Goal: Task Accomplishment & Management: Complete application form

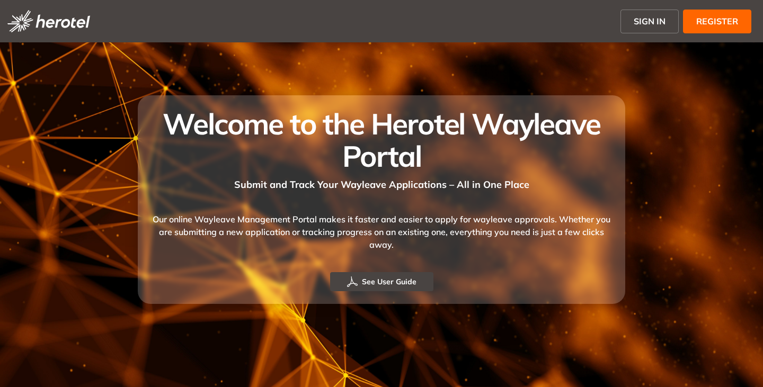
click at [639, 17] on span "SIGN IN" at bounding box center [650, 21] width 32 height 13
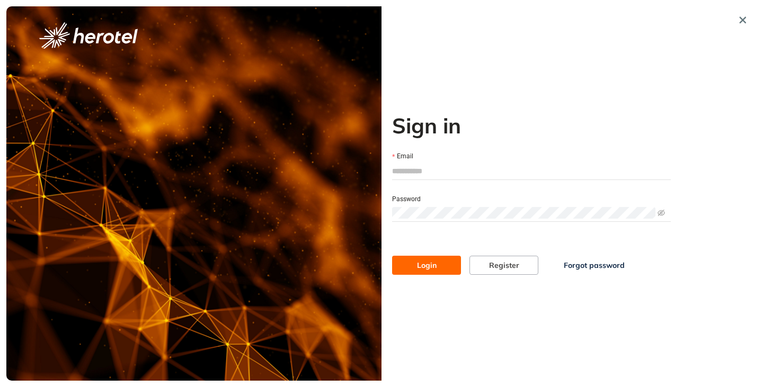
click at [421, 173] on input "Email" at bounding box center [531, 171] width 279 height 16
type input "**********"
click at [392, 256] on button "Login" at bounding box center [426, 265] width 69 height 19
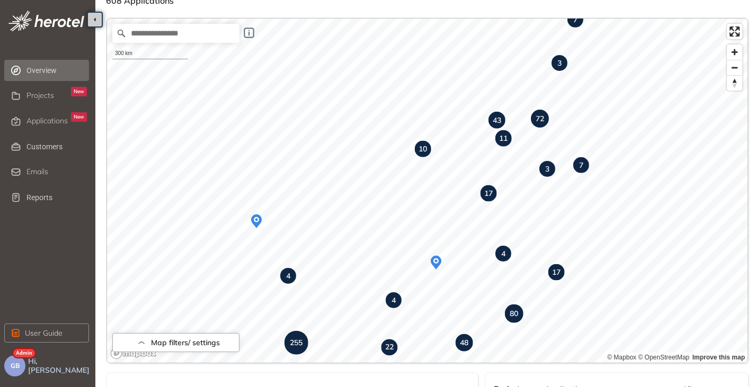
scroll to position [28, 0]
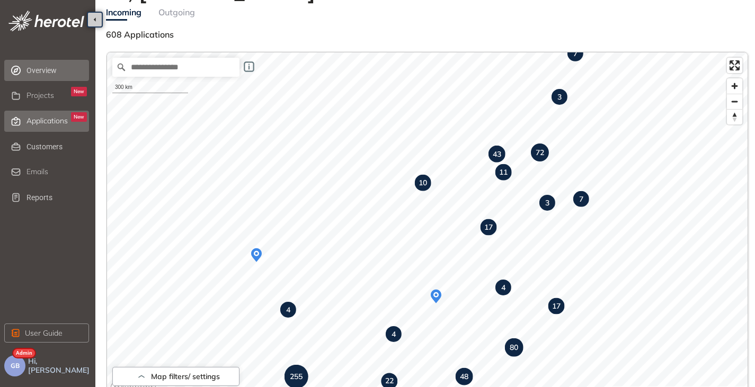
click at [46, 129] on div "Applications New" at bounding box center [57, 121] width 60 height 18
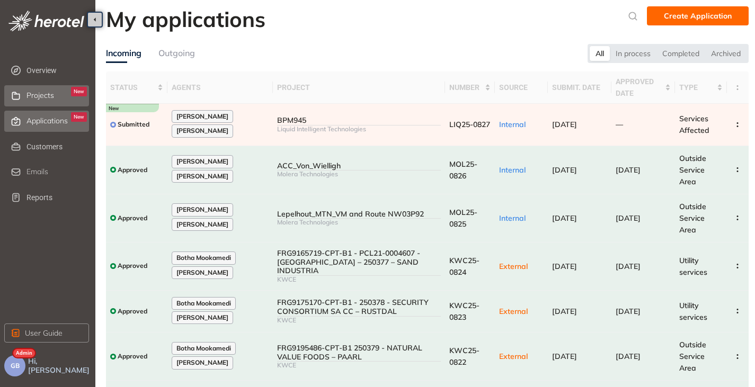
click at [38, 88] on div "Projects New" at bounding box center [57, 96] width 60 height 18
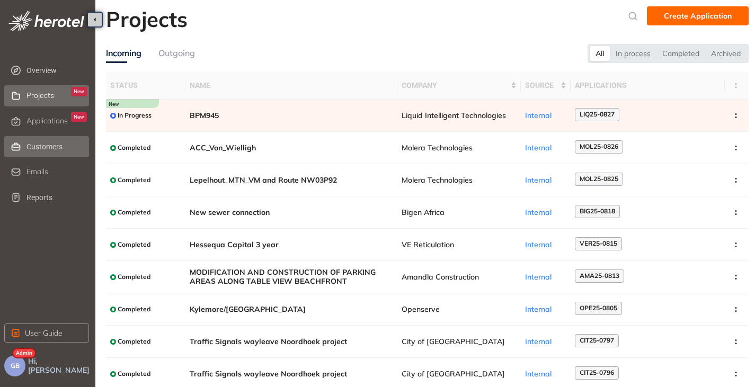
click at [33, 148] on span "Customers" at bounding box center [57, 146] width 60 height 21
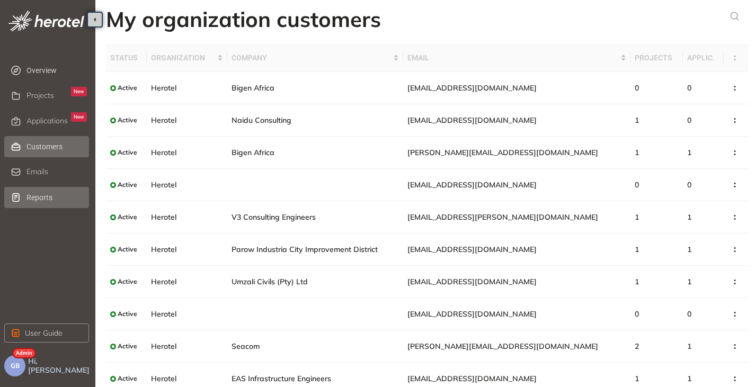
click at [38, 199] on span "Reports" at bounding box center [57, 197] width 60 height 21
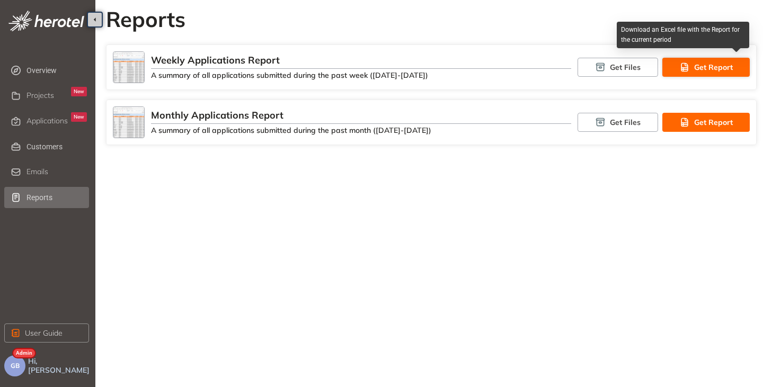
click at [695, 60] on button "Get Report" at bounding box center [706, 67] width 87 height 19
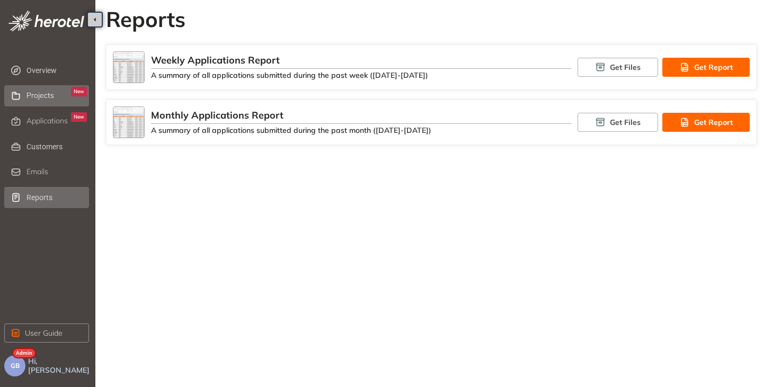
click at [53, 99] on span "Projects" at bounding box center [41, 95] width 28 height 9
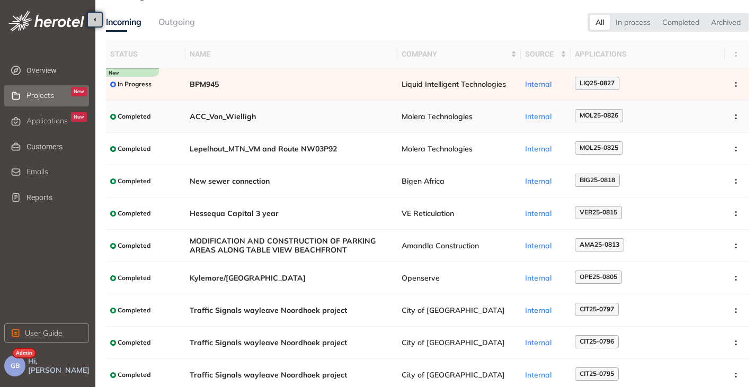
scroll to position [65, 0]
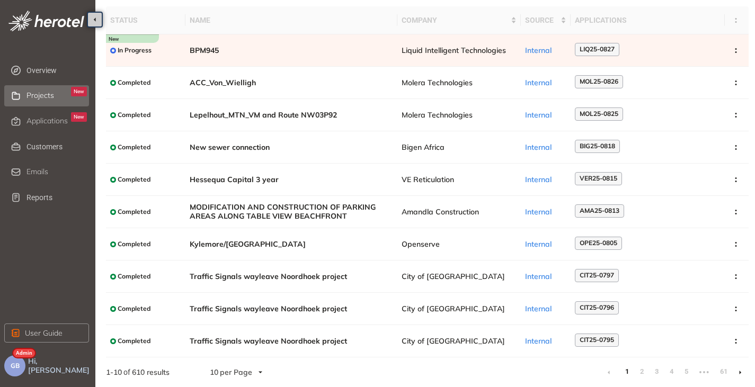
click at [742, 374] on icon at bounding box center [740, 372] width 3 height 5
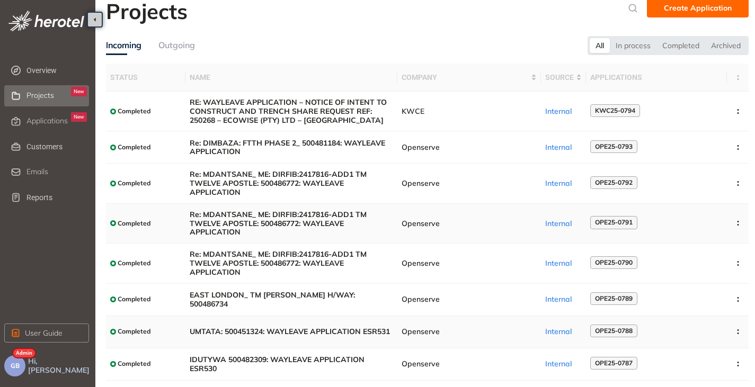
scroll to position [95, 0]
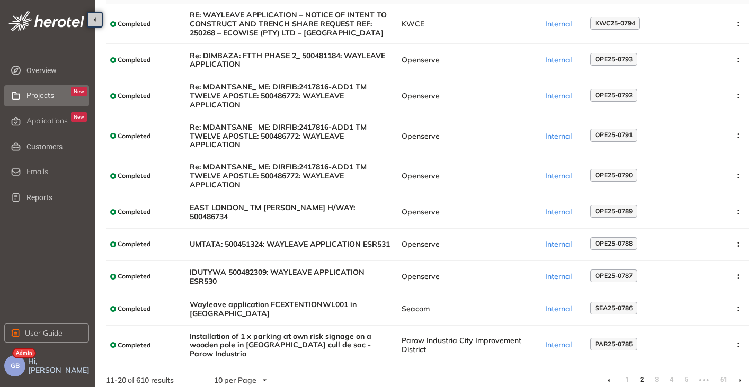
click at [739, 378] on icon at bounding box center [740, 380] width 3 height 5
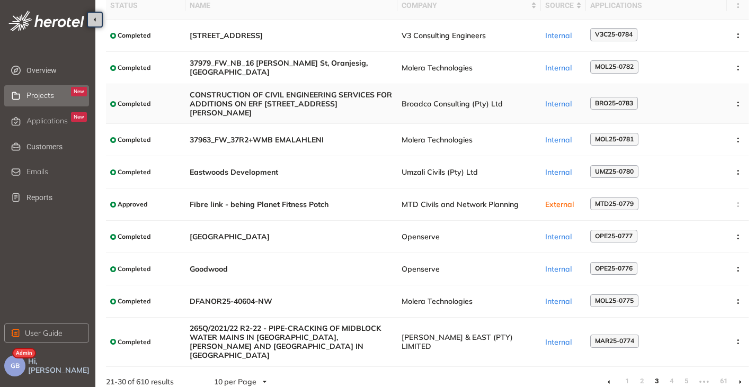
scroll to position [81, 0]
click at [743, 373] on li at bounding box center [740, 381] width 17 height 17
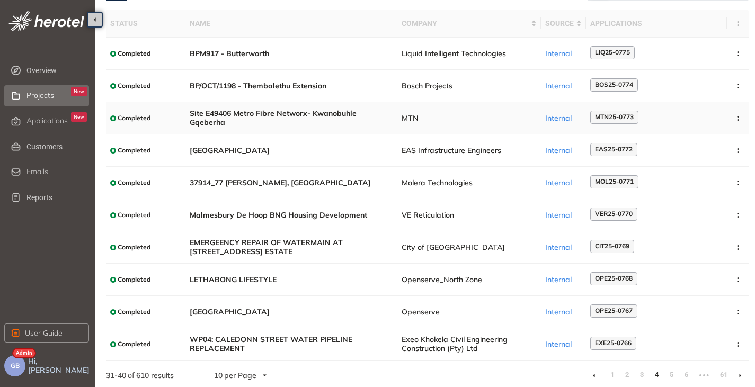
scroll to position [65, 0]
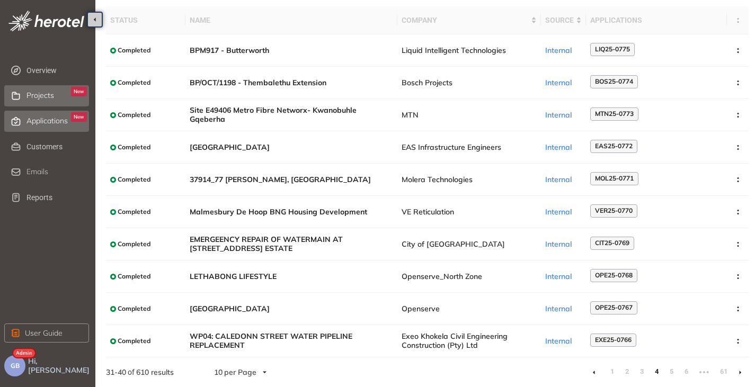
click at [30, 123] on span "Applications" at bounding box center [47, 121] width 41 height 9
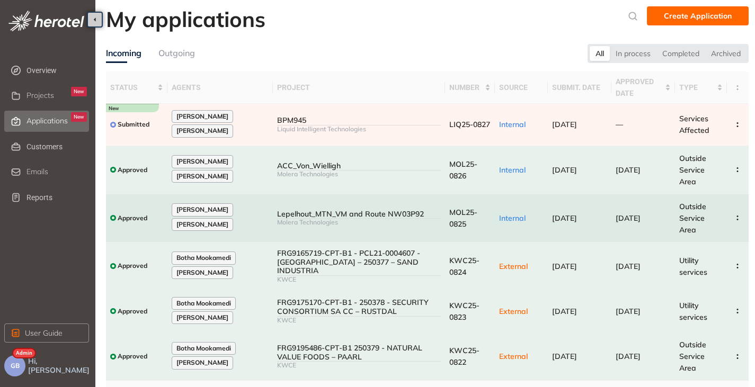
scroll to position [199, 0]
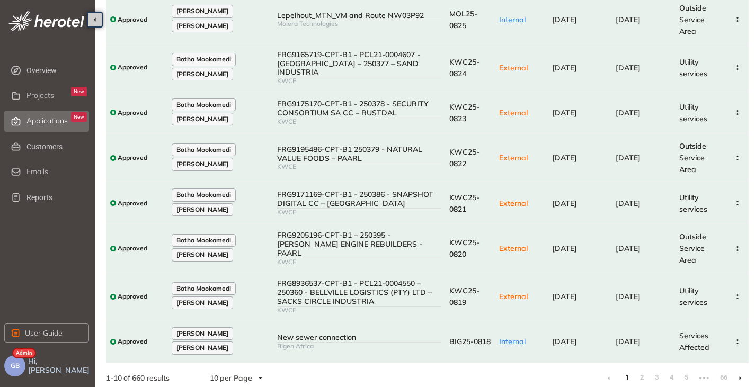
click at [742, 373] on li at bounding box center [740, 378] width 17 height 17
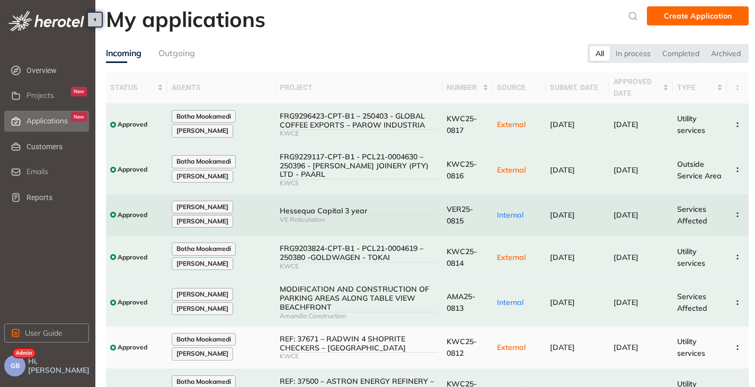
scroll to position [181, 0]
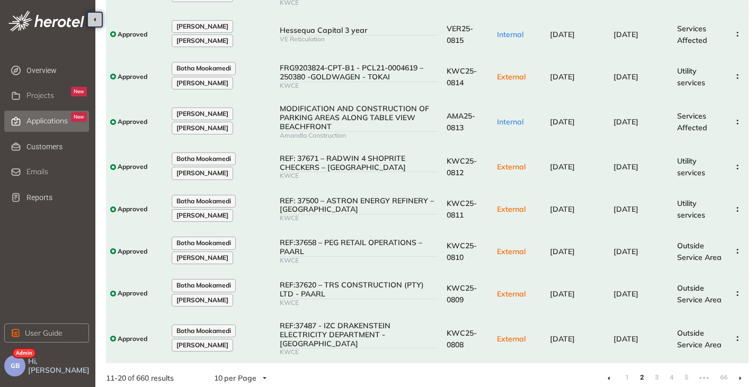
click at [741, 376] on link at bounding box center [740, 378] width 3 height 8
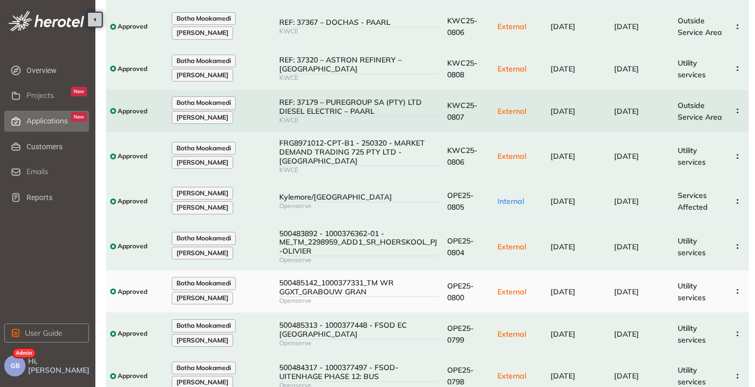
scroll to position [181, 0]
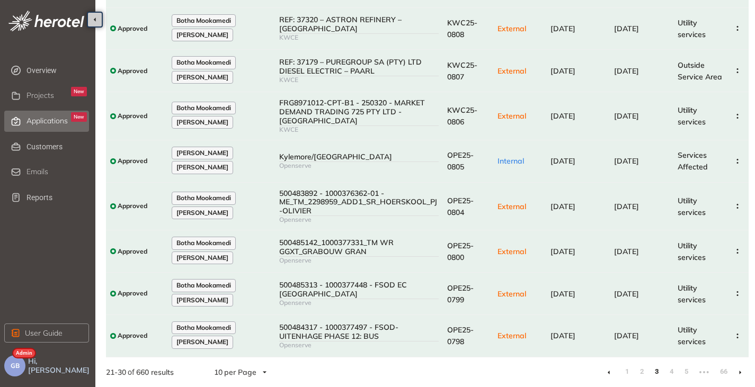
click at [740, 372] on icon at bounding box center [740, 373] width 2 height 4
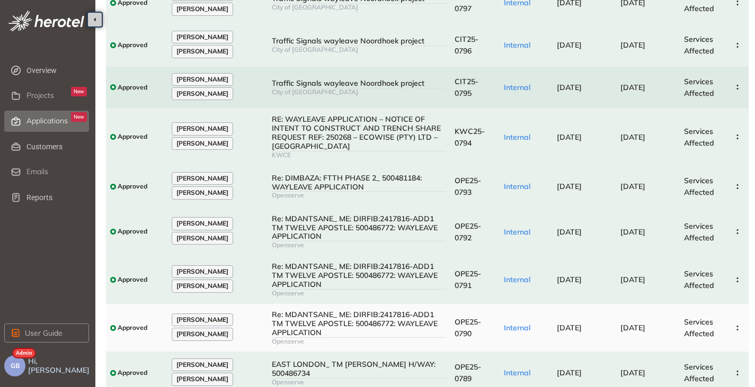
scroll to position [207, 0]
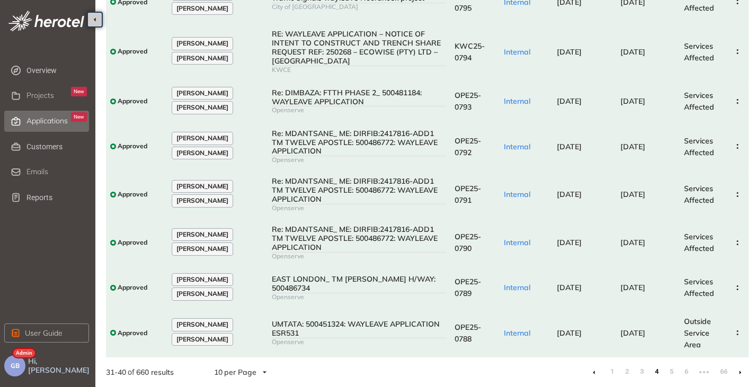
click at [740, 372] on icon at bounding box center [740, 373] width 2 height 4
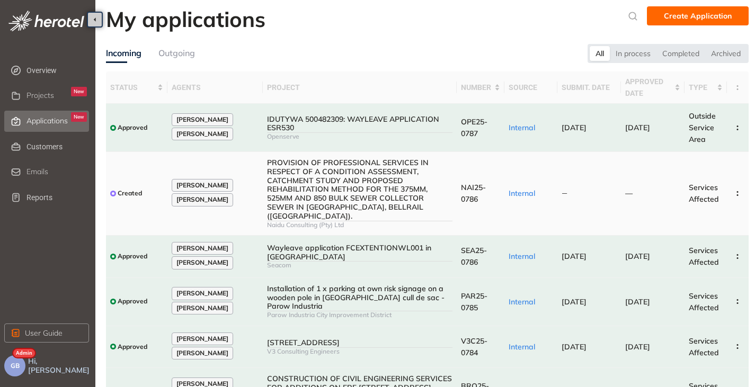
click at [426, 181] on div "PROVISION OF PROFESSIONAL SERVICES IN RESPECT OF A CONDITION ASSESSMENT, CATCHM…" at bounding box center [360, 189] width 186 height 63
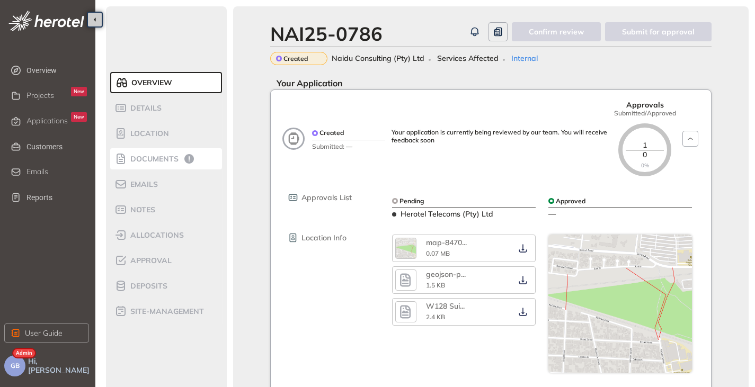
click at [180, 157] on div "Documents" at bounding box center [159, 159] width 90 height 13
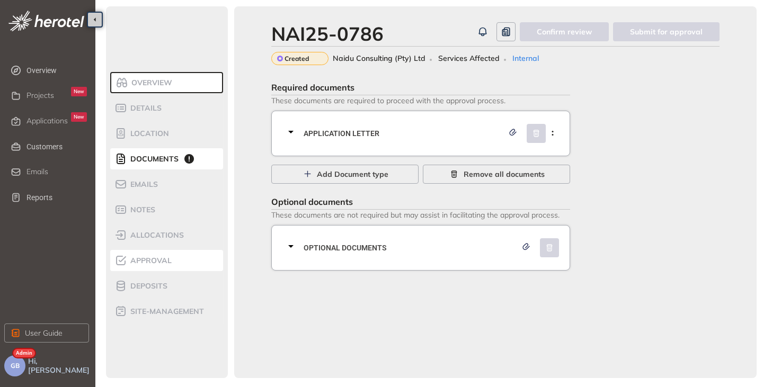
click at [152, 260] on span "Approval" at bounding box center [149, 261] width 45 height 9
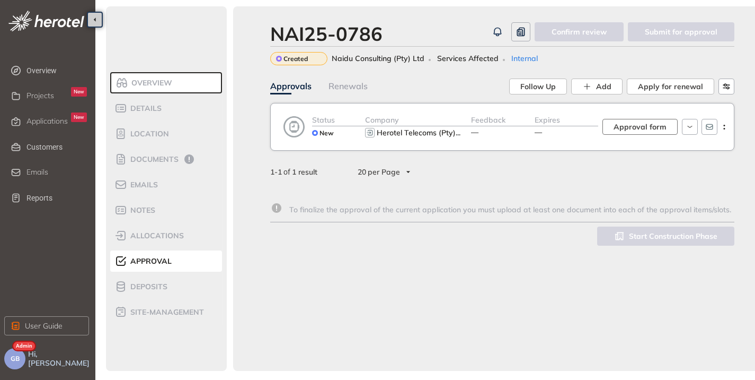
click at [637, 123] on span "Approval form" at bounding box center [640, 127] width 53 height 12
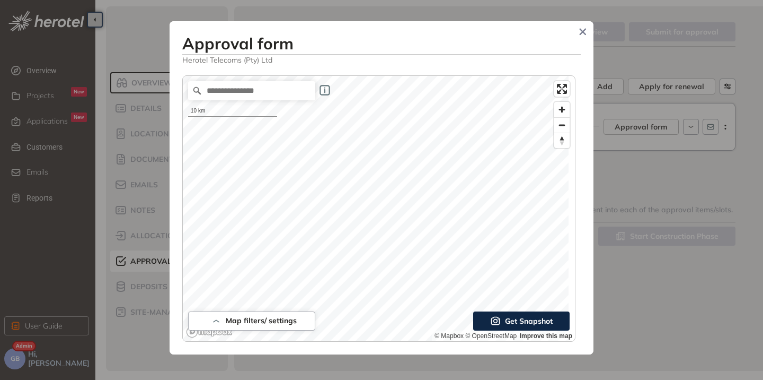
scroll to position [11, 0]
click at [583, 29] on icon "Close" at bounding box center [582, 31] width 7 height 7
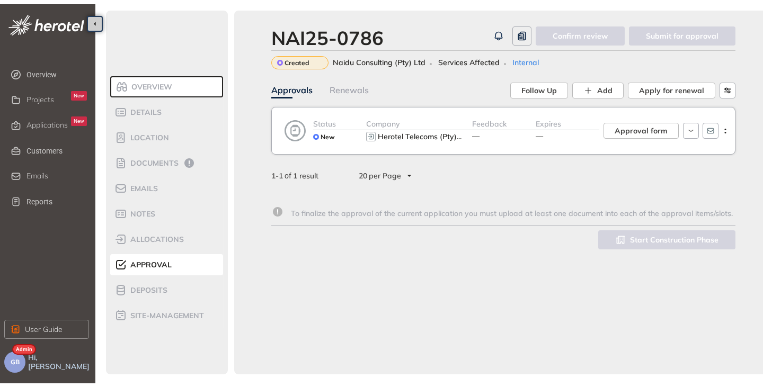
scroll to position [20, 0]
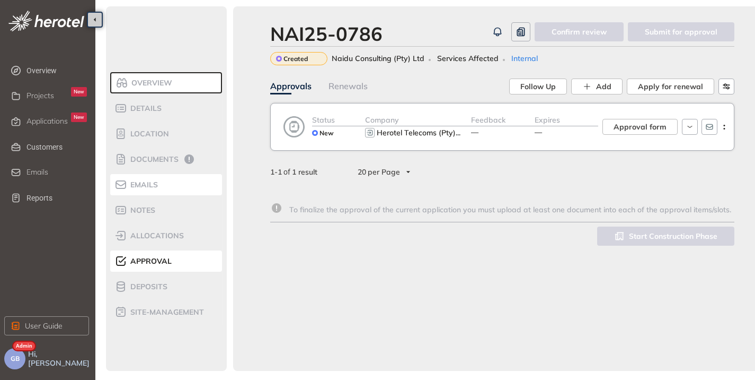
click at [146, 184] on span "Emails" at bounding box center [142, 184] width 31 height 9
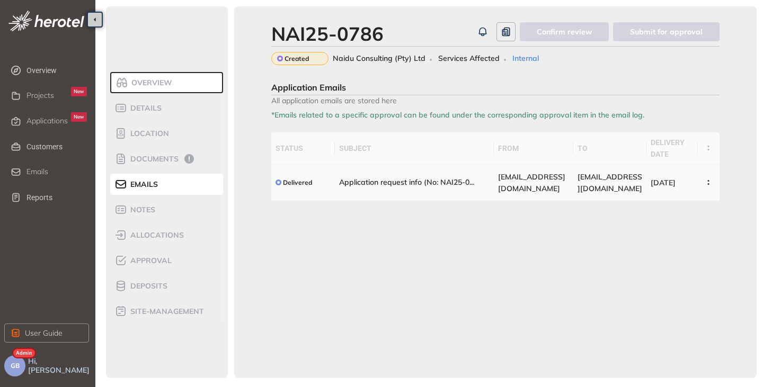
click at [501, 188] on span "herotel@wayleave.co.za" at bounding box center [531, 182] width 67 height 21
click at [704, 179] on button "button" at bounding box center [708, 182] width 13 height 19
click at [655, 204] on span "View Email" at bounding box center [666, 207] width 40 height 9
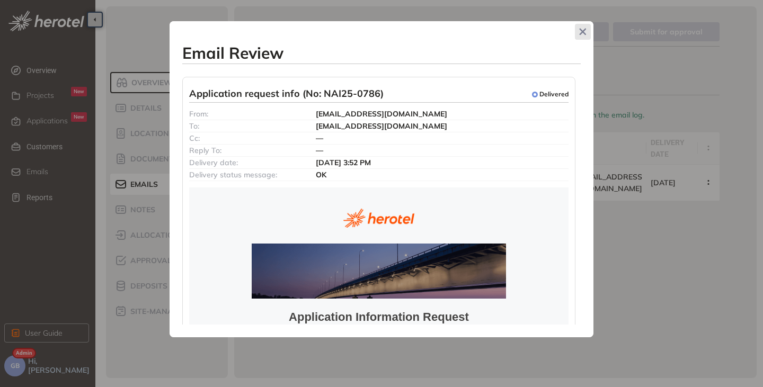
click at [583, 26] on span "Close" at bounding box center [583, 32] width 16 height 16
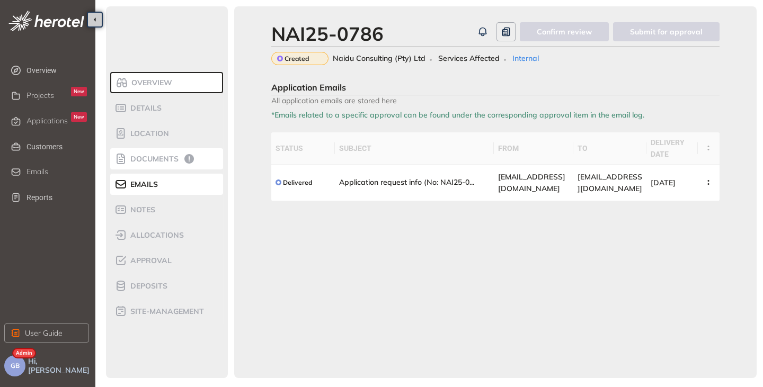
click at [142, 153] on div "Documents" at bounding box center [159, 159] width 90 height 13
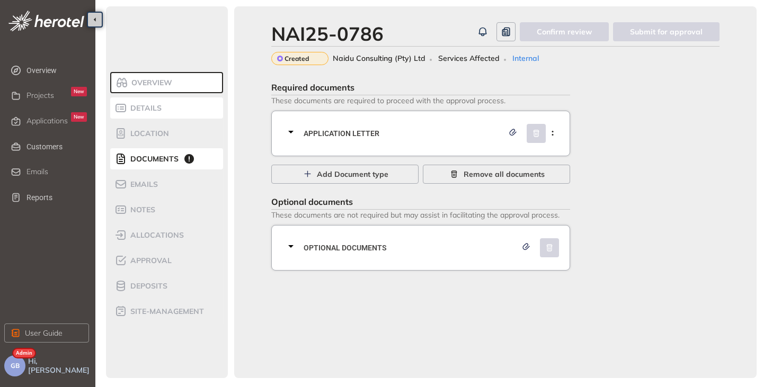
click at [156, 107] on span "Details" at bounding box center [144, 108] width 34 height 9
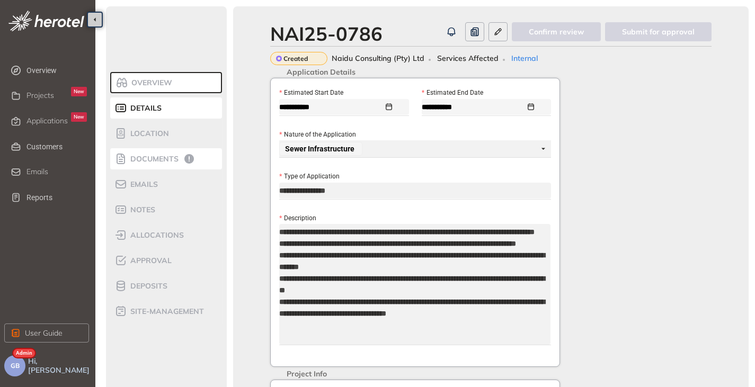
click at [162, 165] on div "Documents" at bounding box center [159, 159] width 90 height 13
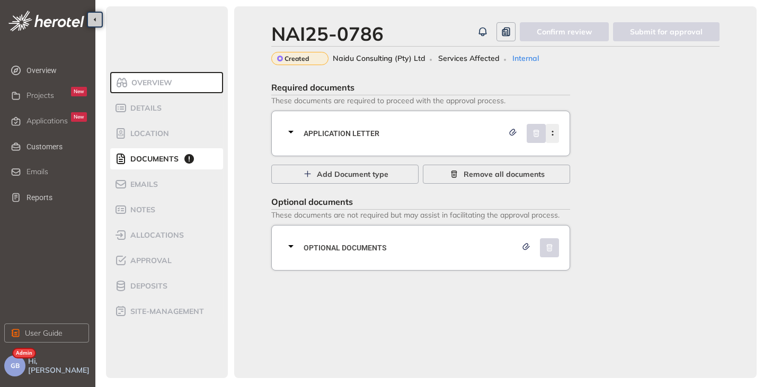
click at [553, 139] on button "button" at bounding box center [552, 133] width 13 height 19
click at [492, 179] on span "Remove all documents" at bounding box center [504, 175] width 81 height 12
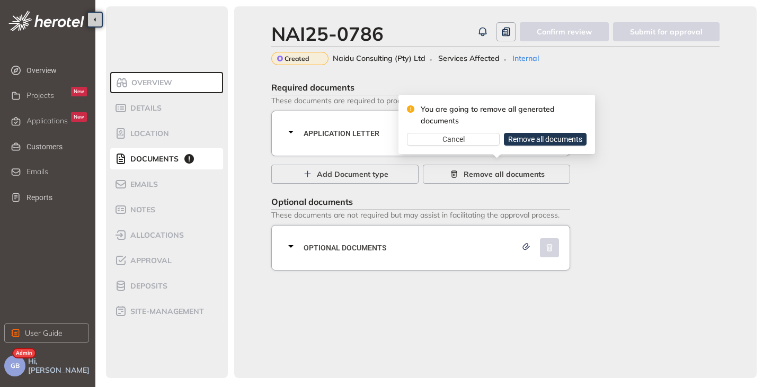
click at [520, 138] on span "Remove all documents" at bounding box center [545, 140] width 74 height 12
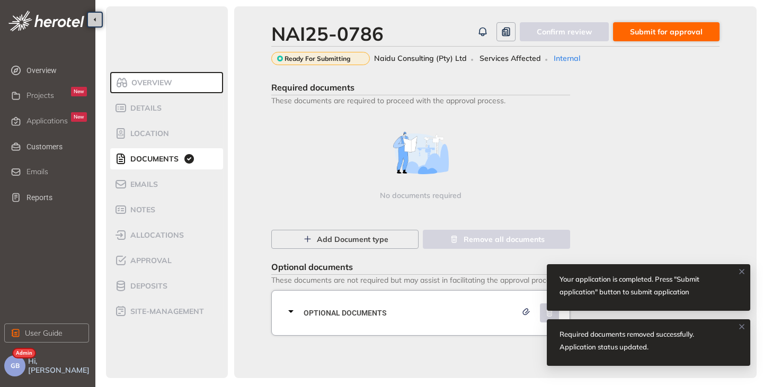
click at [700, 26] on span "Submit for approval" at bounding box center [666, 32] width 73 height 12
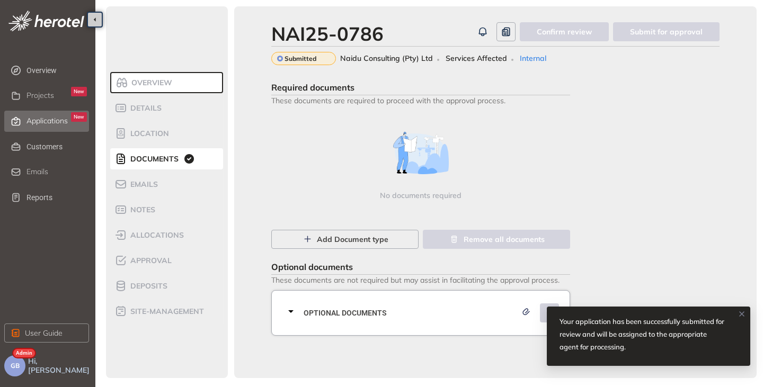
click at [48, 126] on div "Applications New" at bounding box center [57, 121] width 60 height 18
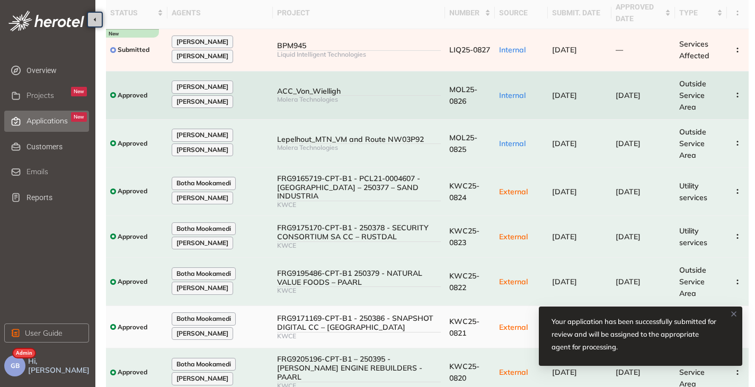
scroll to position [199, 0]
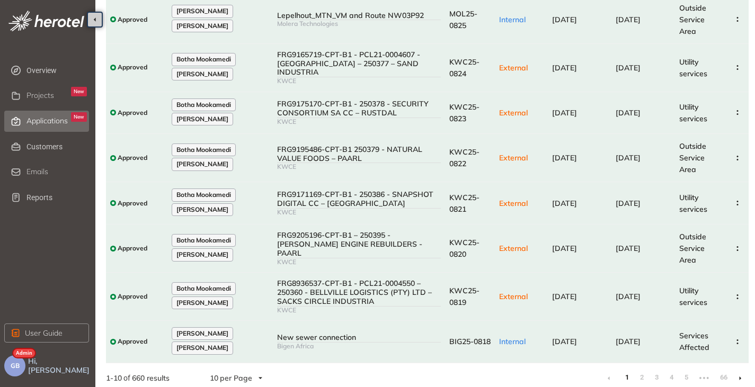
click at [742, 374] on li at bounding box center [740, 378] width 17 height 17
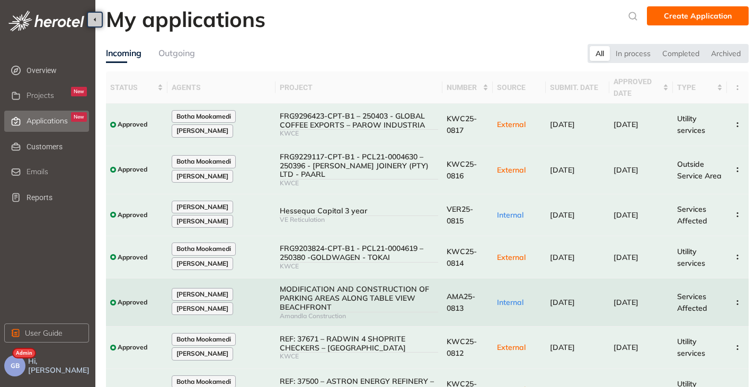
scroll to position [181, 0]
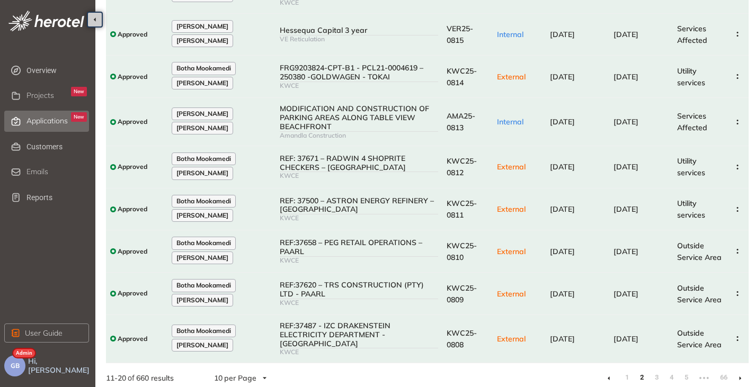
click at [738, 372] on li at bounding box center [740, 378] width 17 height 17
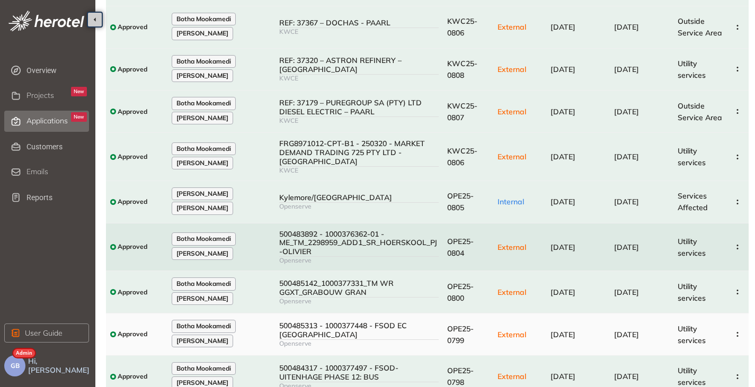
scroll to position [181, 0]
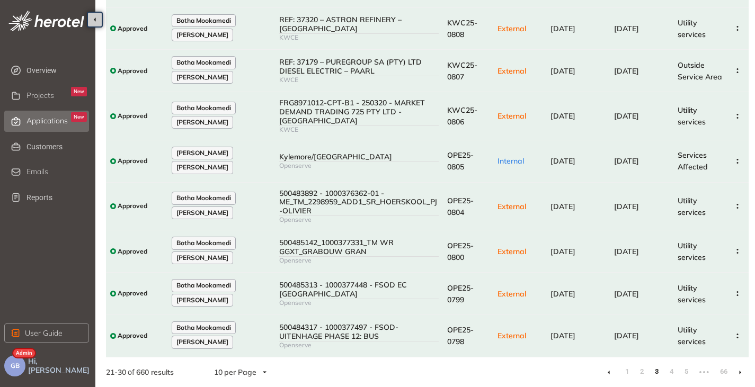
click at [739, 374] on icon at bounding box center [740, 372] width 3 height 5
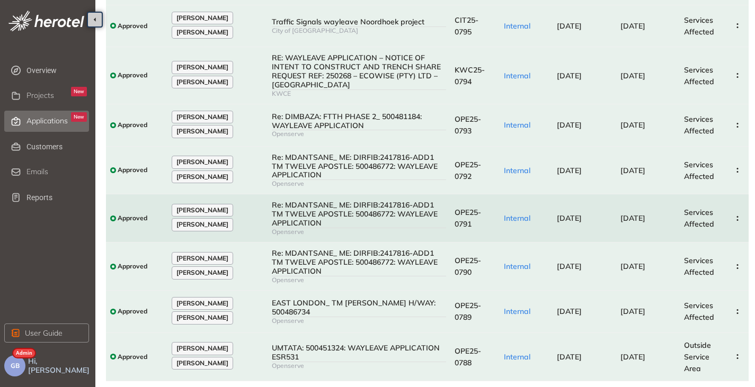
scroll to position [207, 0]
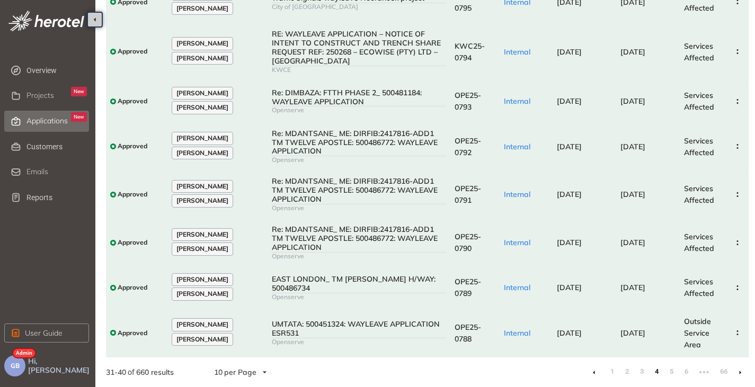
click at [739, 373] on icon at bounding box center [740, 373] width 2 height 4
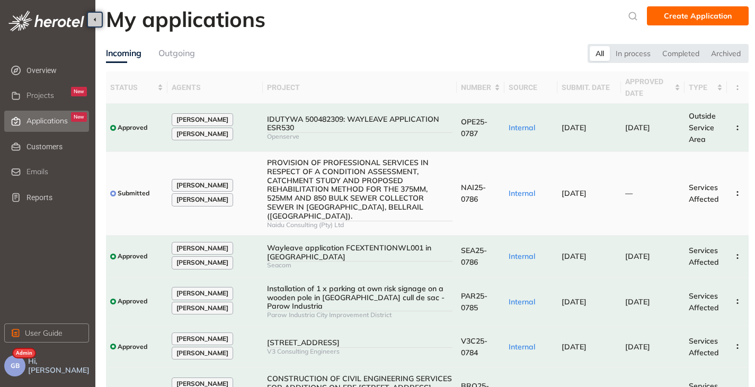
click at [447, 184] on div "PROVISION OF PROFESSIONAL SERVICES IN RESPECT OF A CONDITION ASSESSMENT, CATCHM…" at bounding box center [360, 189] width 186 height 63
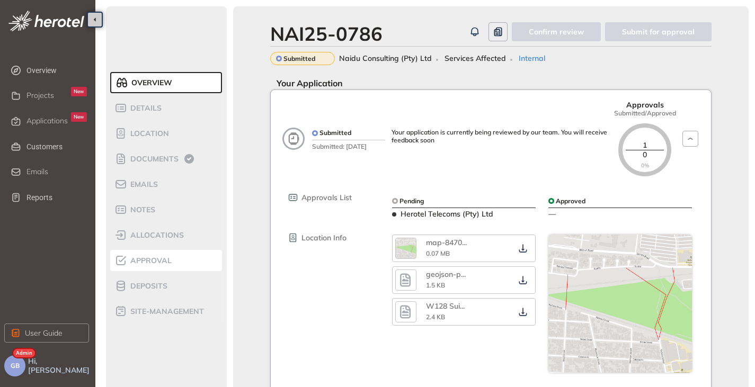
click at [151, 267] on div "Approval" at bounding box center [159, 260] width 90 height 13
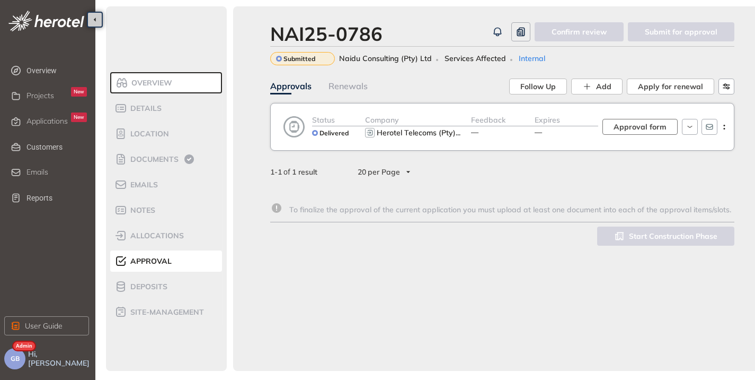
click at [651, 125] on span "Approval form" at bounding box center [640, 127] width 53 height 12
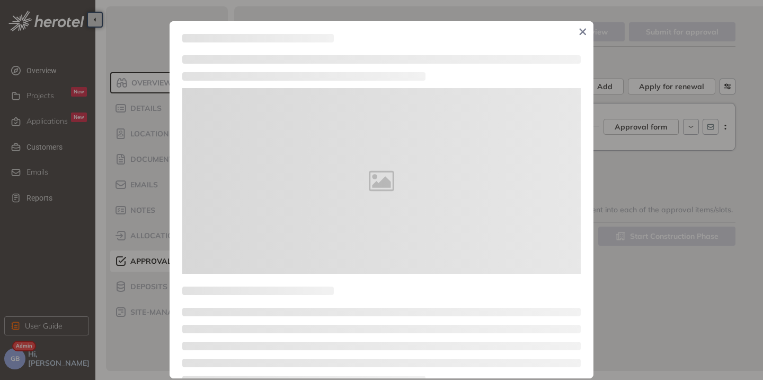
type textarea "**********"
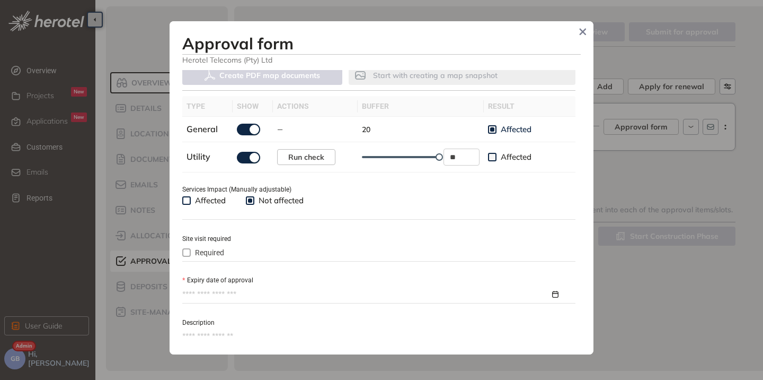
scroll to position [424, 0]
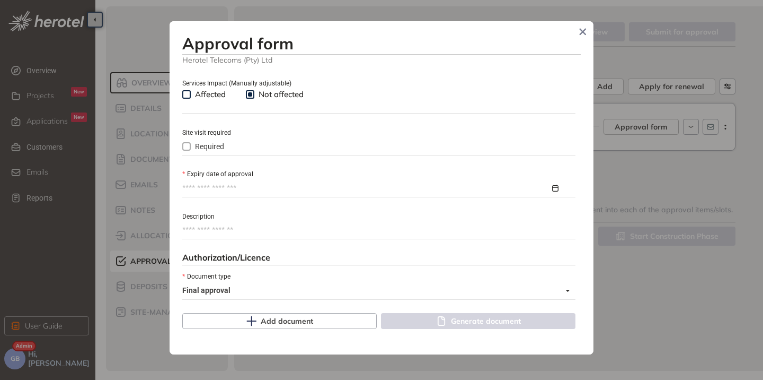
click at [222, 193] on body "**********" at bounding box center [381, 190] width 763 height 380
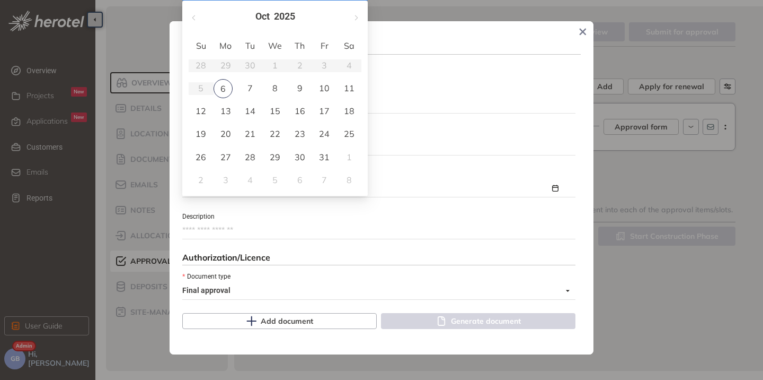
type input "**********"
click at [353, 14] on button "button" at bounding box center [356, 17] width 12 height 22
click at [354, 15] on button "button" at bounding box center [356, 17] width 12 height 22
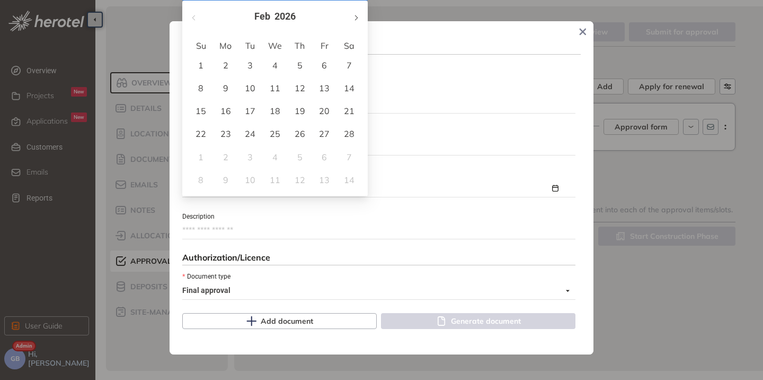
click at [354, 15] on button "button" at bounding box center [356, 17] width 12 height 22
type input "**********"
click at [227, 89] on div "6" at bounding box center [225, 88] width 13 height 13
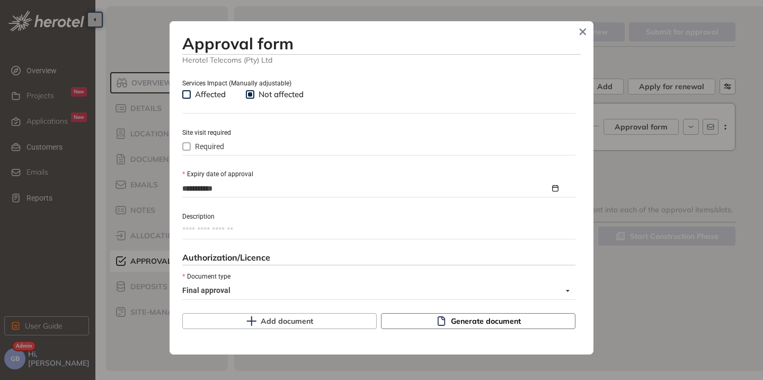
click at [469, 322] on span "Generate document" at bounding box center [486, 321] width 70 height 12
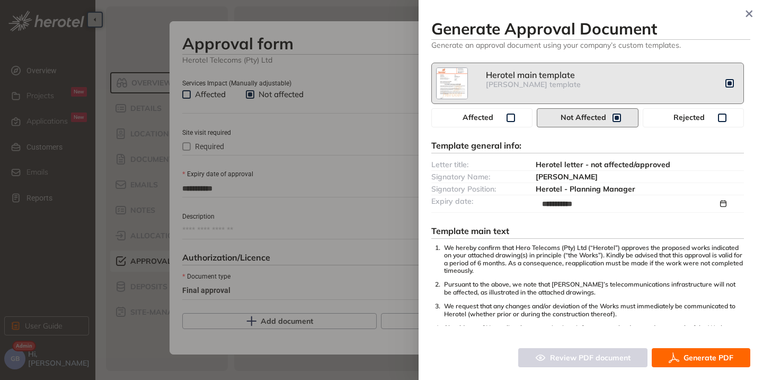
scroll to position [106, 0]
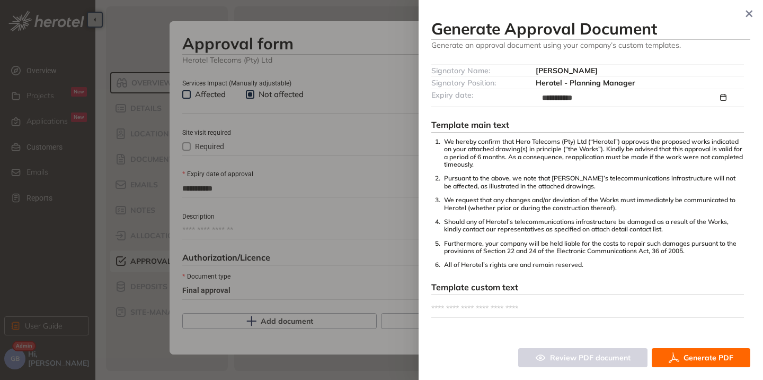
click at [702, 368] on div "**********" at bounding box center [591, 190] width 345 height 380
click at [702, 363] on span "Generate PDF" at bounding box center [709, 357] width 50 height 12
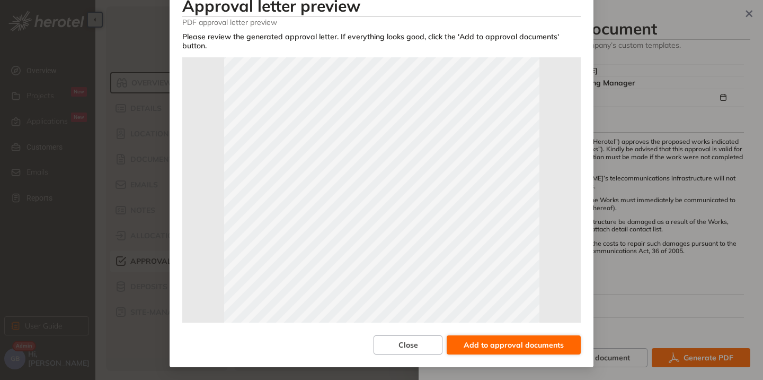
click at [500, 342] on span "Add to approval documents" at bounding box center [514, 345] width 100 height 12
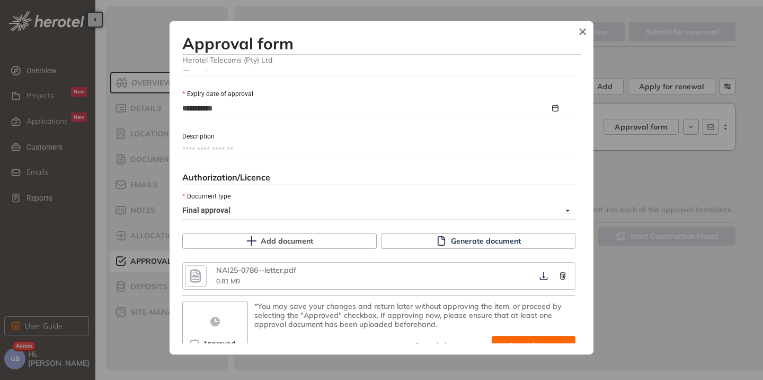
scroll to position [516, 0]
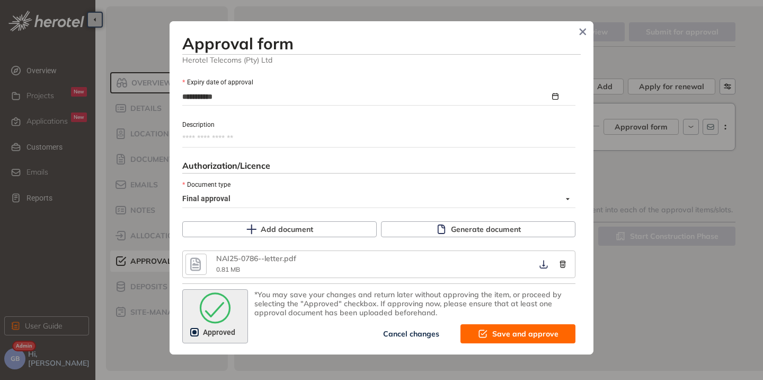
click at [195, 266] on icon "button" at bounding box center [196, 263] width 16 height 19
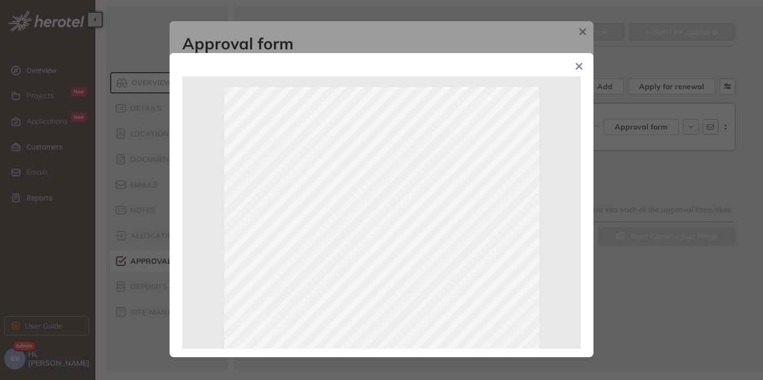
click at [581, 63] on span "Close" at bounding box center [579, 67] width 29 height 29
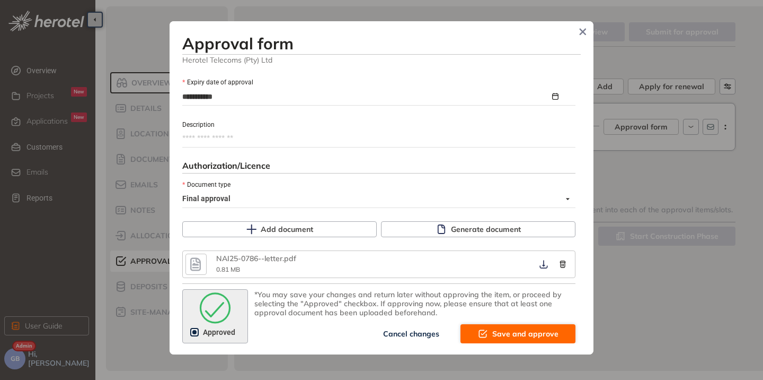
click at [510, 340] on button "Save and approve" at bounding box center [518, 333] width 115 height 19
type textarea "**********"
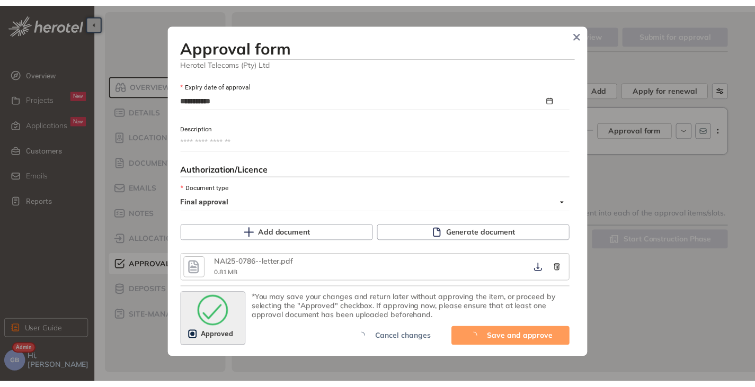
scroll to position [650, 0]
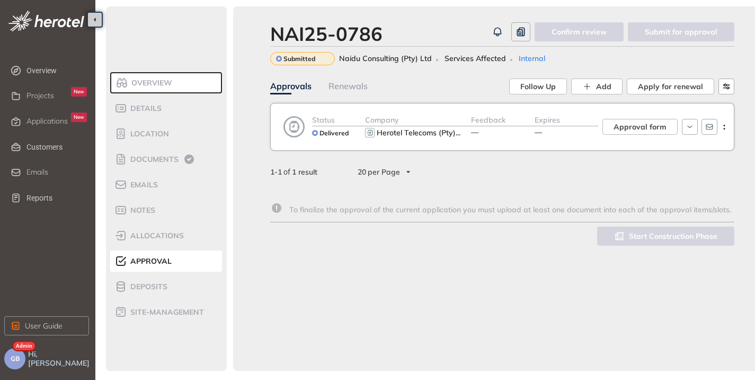
click at [578, 135] on div "Expires —" at bounding box center [567, 126] width 64 height 25
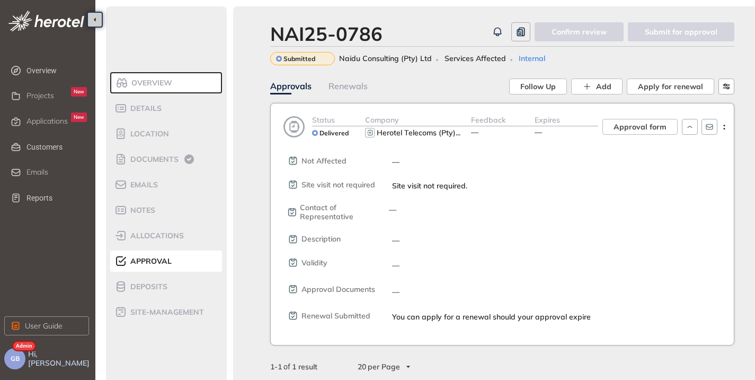
click at [578, 135] on div "Expires —" at bounding box center [567, 126] width 64 height 25
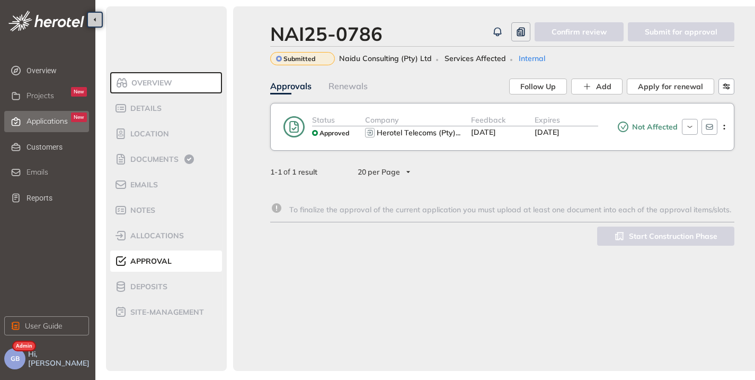
click at [59, 118] on span "Applications" at bounding box center [47, 121] width 41 height 9
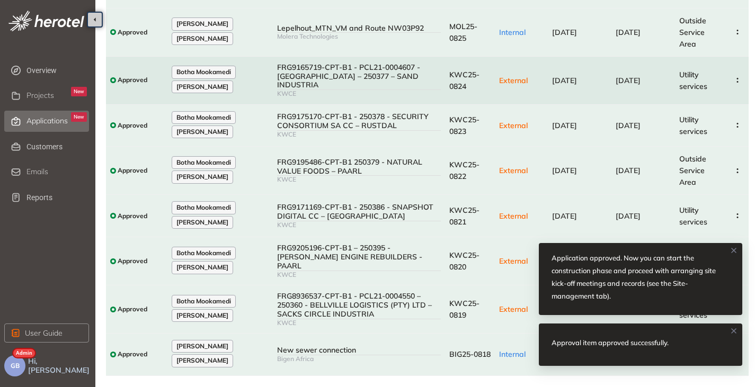
scroll to position [199, 0]
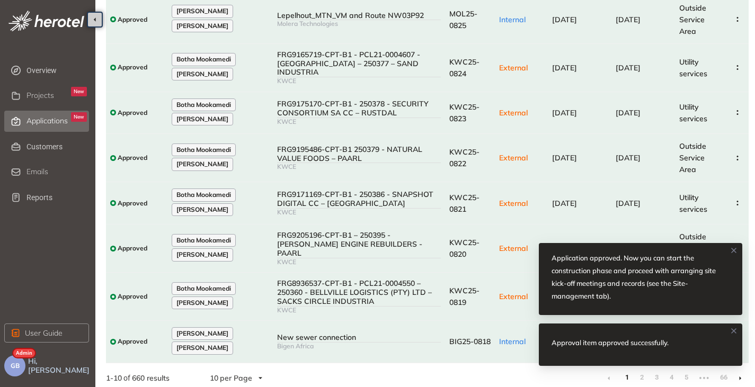
click at [735, 250] on icon at bounding box center [734, 251] width 4 height 4
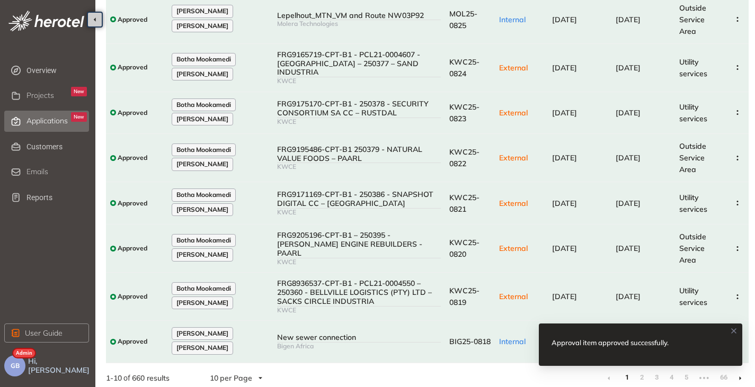
click at [734, 332] on icon at bounding box center [734, 331] width 4 height 4
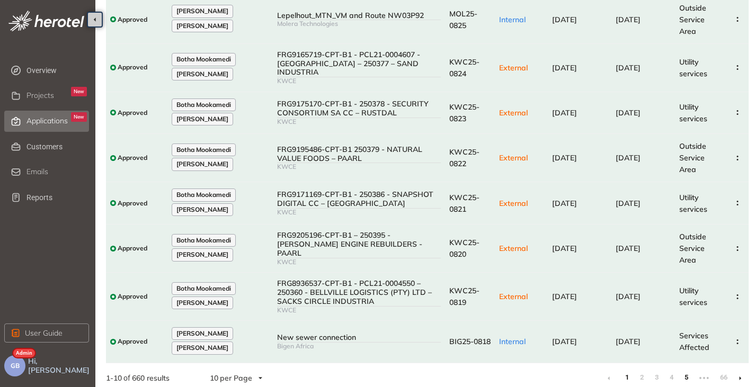
click at [688, 374] on link "5" at bounding box center [686, 378] width 11 height 16
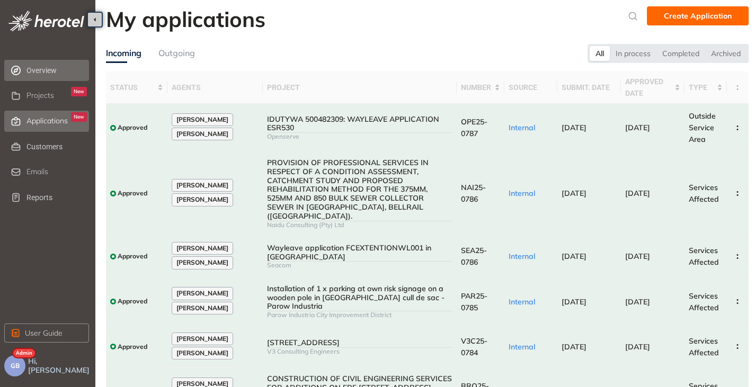
click at [38, 73] on span "Overview" at bounding box center [57, 70] width 60 height 21
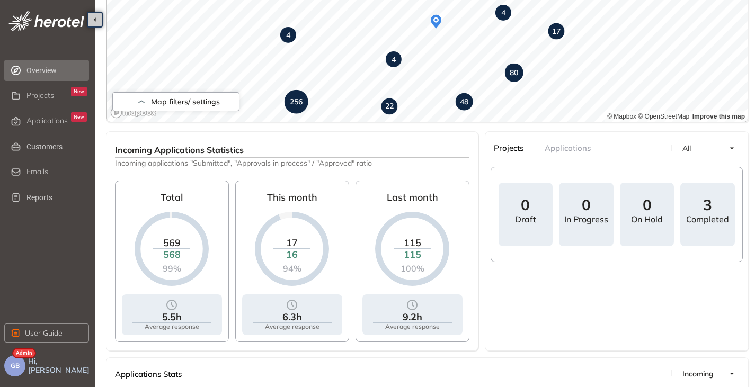
scroll to position [298, 0]
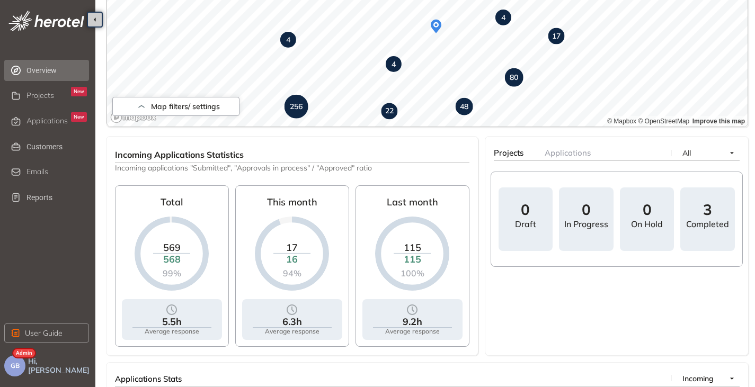
click at [38, 209] on ul "Overview Projects New Applications New Customers Emails Reports" at bounding box center [49, 134] width 91 height 153
click at [38, 202] on span "Reports" at bounding box center [57, 197] width 60 height 21
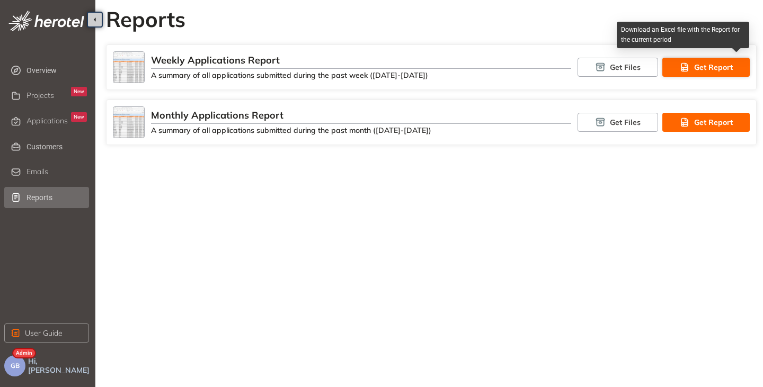
click at [702, 63] on span "Get Report" at bounding box center [713, 67] width 39 height 12
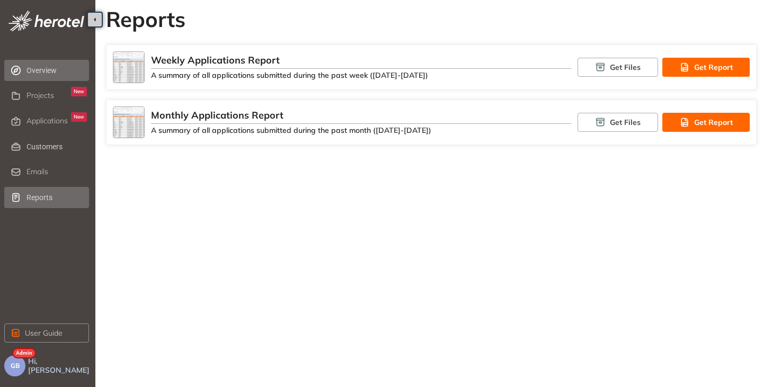
click at [48, 76] on span "Overview" at bounding box center [57, 70] width 60 height 21
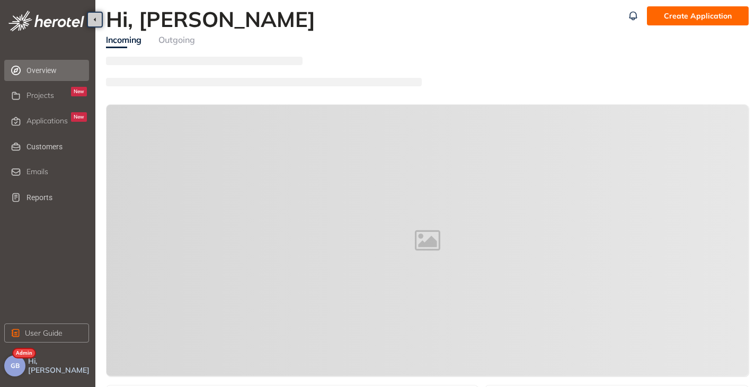
click at [16, 368] on span "GB" at bounding box center [15, 366] width 9 height 7
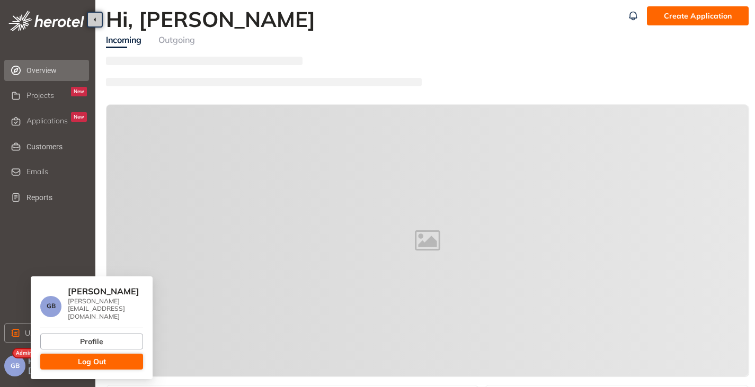
click at [70, 358] on button "Log Out" at bounding box center [91, 362] width 103 height 16
